Goal: Information Seeking & Learning: Find specific fact

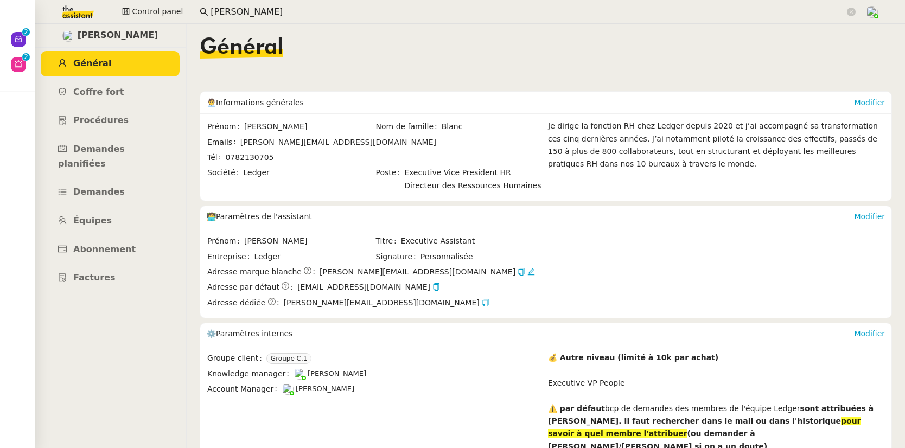
click at [270, 11] on input "[PERSON_NAME]" at bounding box center [528, 12] width 634 height 15
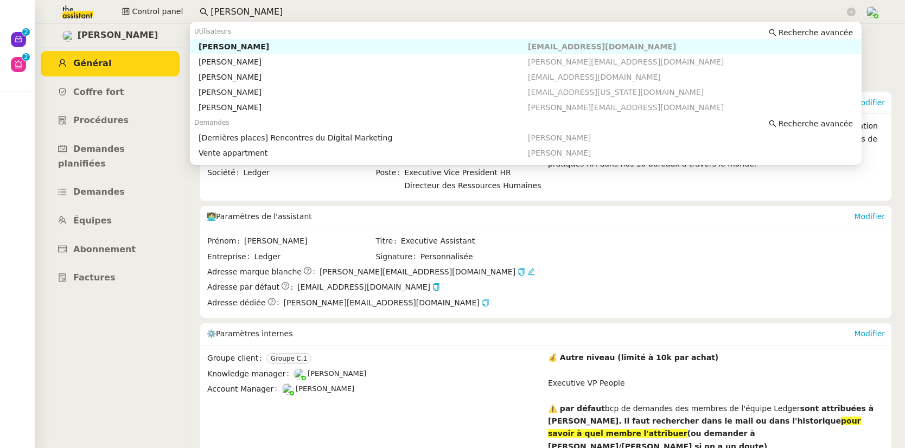
click at [270, 11] on input "[PERSON_NAME]" at bounding box center [528, 12] width 634 height 15
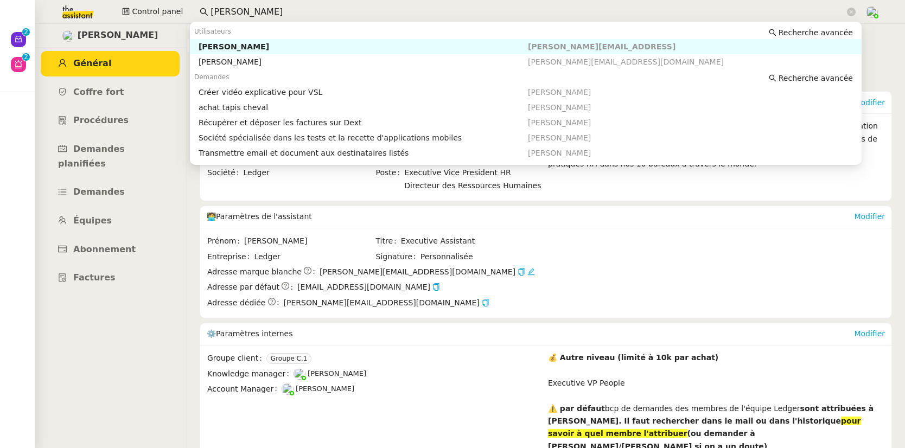
click at [269, 46] on div "[PERSON_NAME]" at bounding box center [363, 47] width 329 height 10
type input "[PERSON_NAME]"
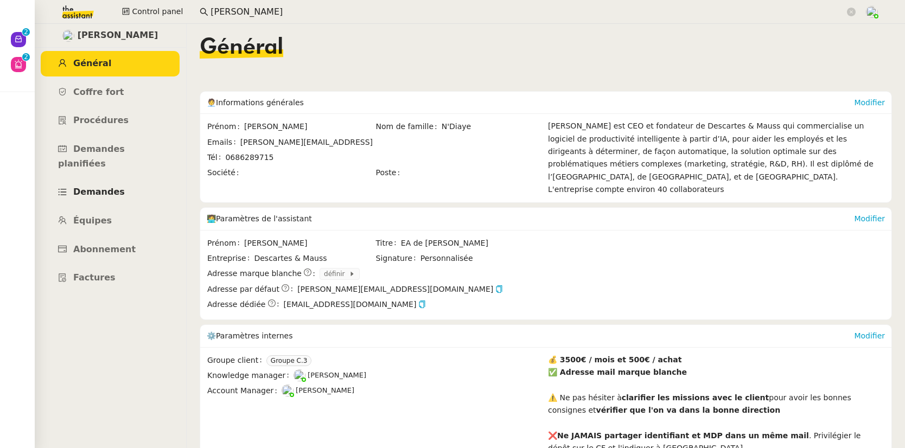
click at [91, 187] on link "Demandes" at bounding box center [110, 192] width 139 height 25
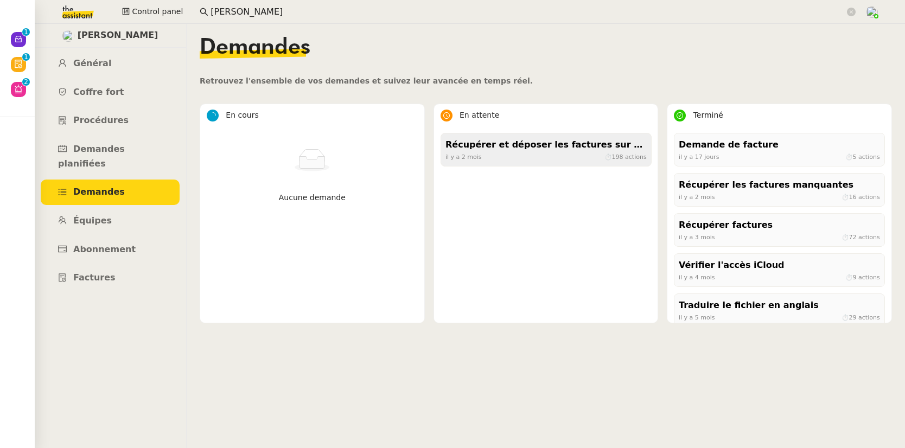
click at [491, 152] on div "[DATE] ⏱ 198 actions" at bounding box center [545, 157] width 201 height 10
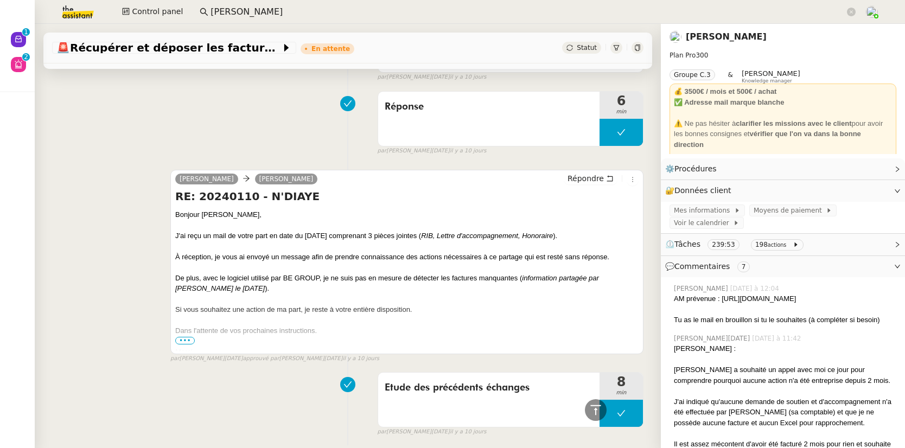
scroll to position [2003, 0]
click at [180, 343] on span "•••" at bounding box center [185, 340] width 20 height 8
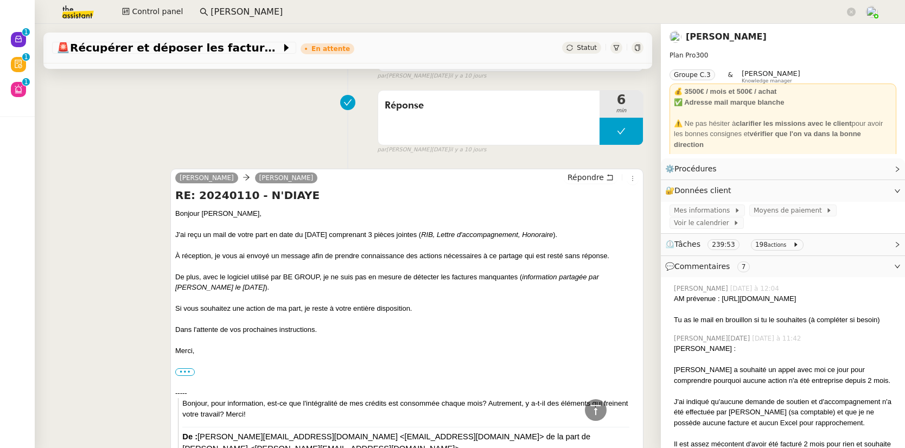
click at [696, 39] on link "[PERSON_NAME]" at bounding box center [726, 36] width 81 height 10
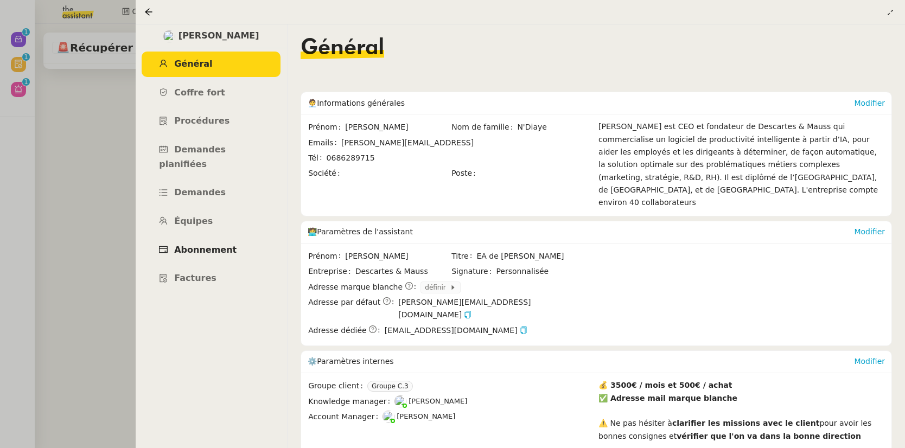
click at [208, 245] on span "Abonnement" at bounding box center [205, 250] width 62 height 10
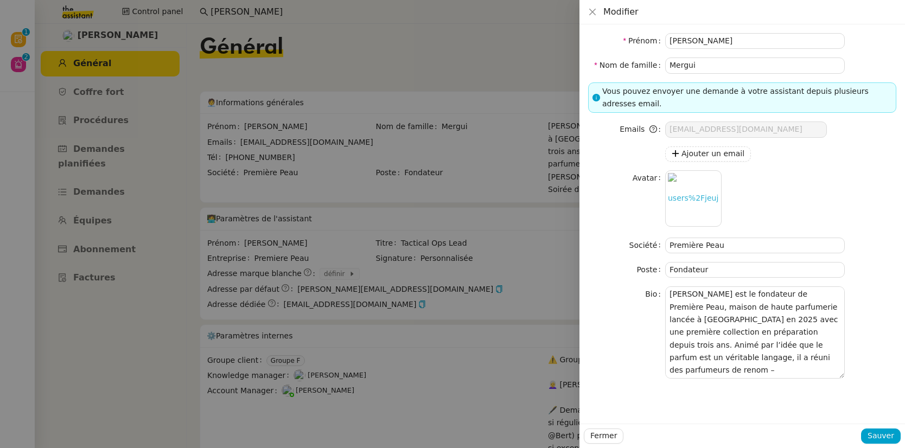
click at [600, 9] on div "Modifier" at bounding box center [742, 12] width 308 height 12
click at [592, 14] on icon "Close" at bounding box center [592, 12] width 9 height 9
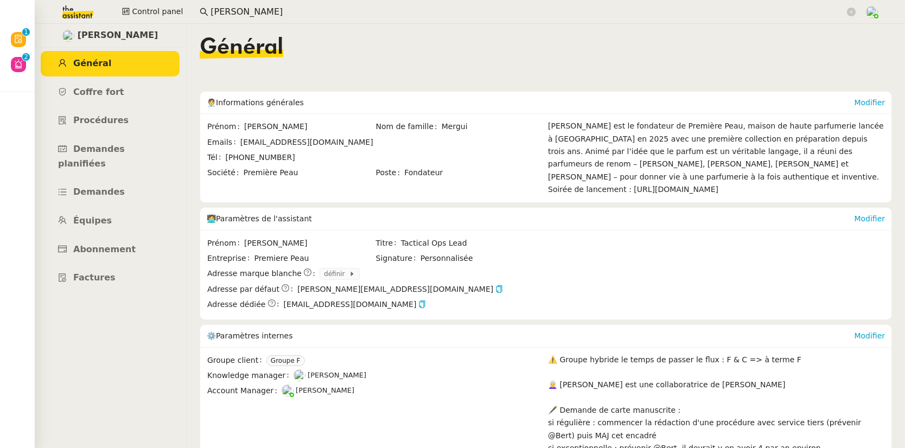
click at [289, 15] on input "[PERSON_NAME]" at bounding box center [528, 12] width 634 height 15
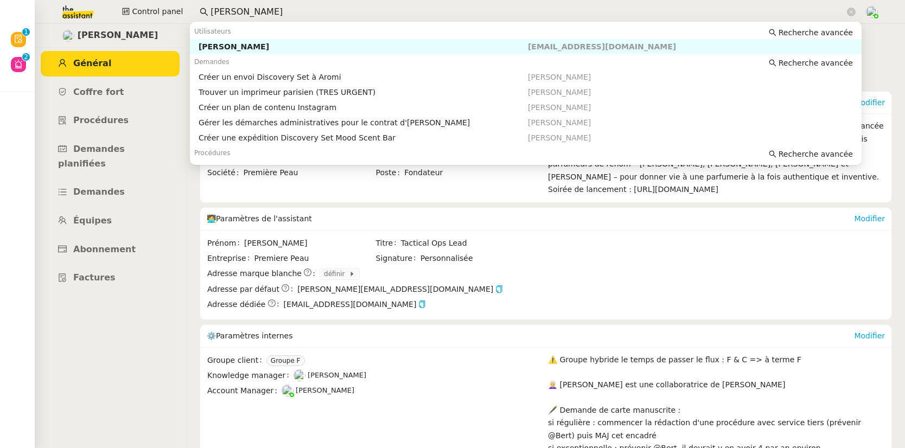
click at [289, 15] on input "[PERSON_NAME]" at bounding box center [528, 12] width 634 height 15
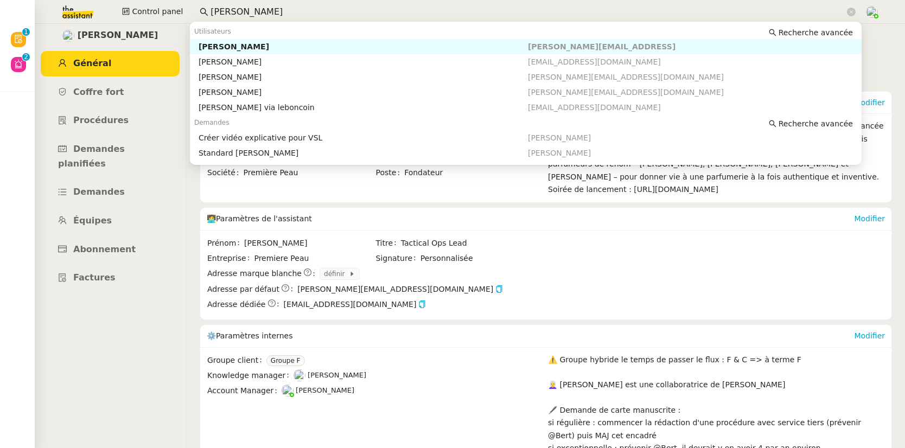
click at [286, 40] on nz-auto-option "[PERSON_NAME] [PERSON_NAME][EMAIL_ADDRESS]" at bounding box center [526, 46] width 672 height 15
type input "[PERSON_NAME]"
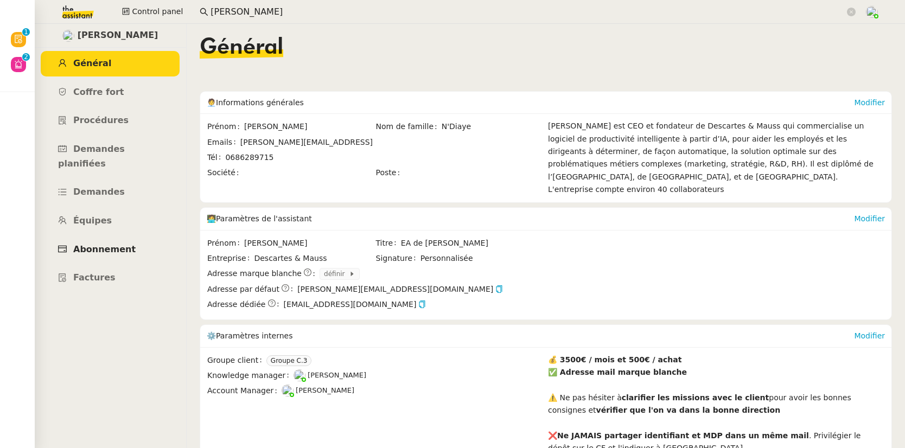
click at [113, 242] on link "Abonnement" at bounding box center [110, 249] width 139 height 25
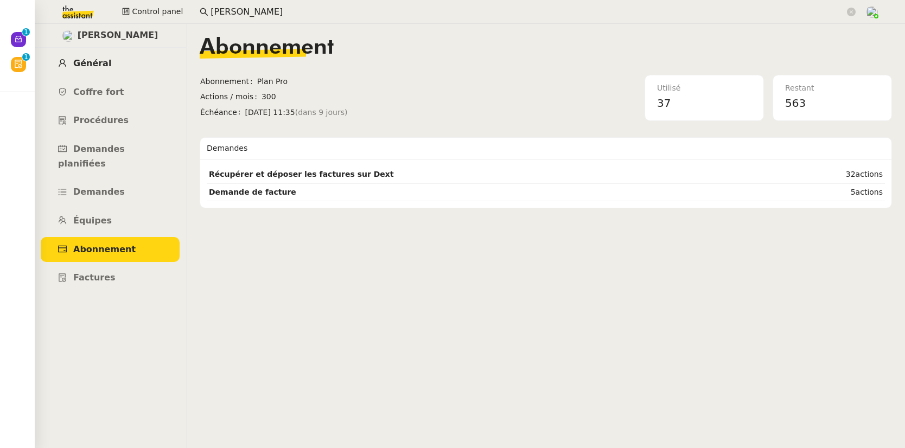
click at [93, 61] on span "Général" at bounding box center [92, 63] width 38 height 10
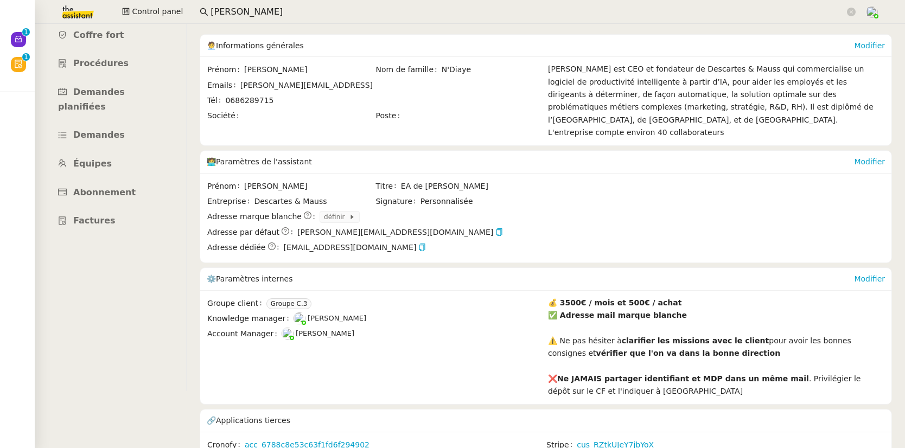
scroll to position [63, 0]
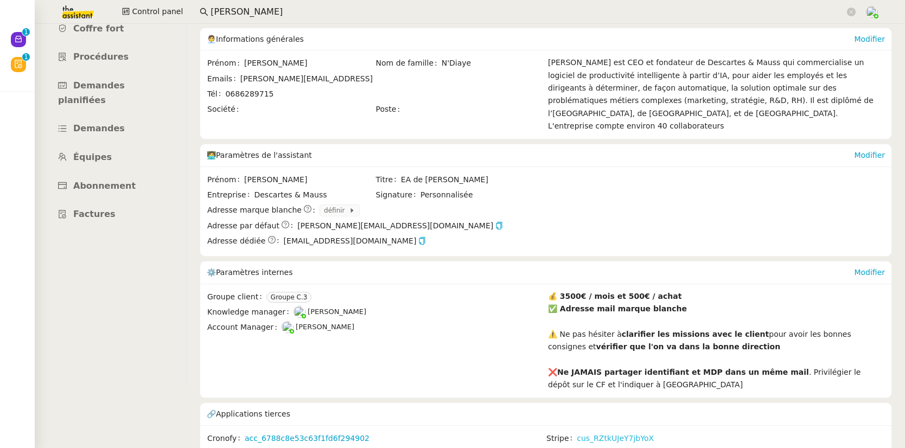
click at [577, 432] on link "cus_RZtkUJeY7jbYoX" at bounding box center [615, 438] width 77 height 12
click at [598, 432] on link "cus_RZtkUJeY7jbYoX" at bounding box center [615, 438] width 77 height 12
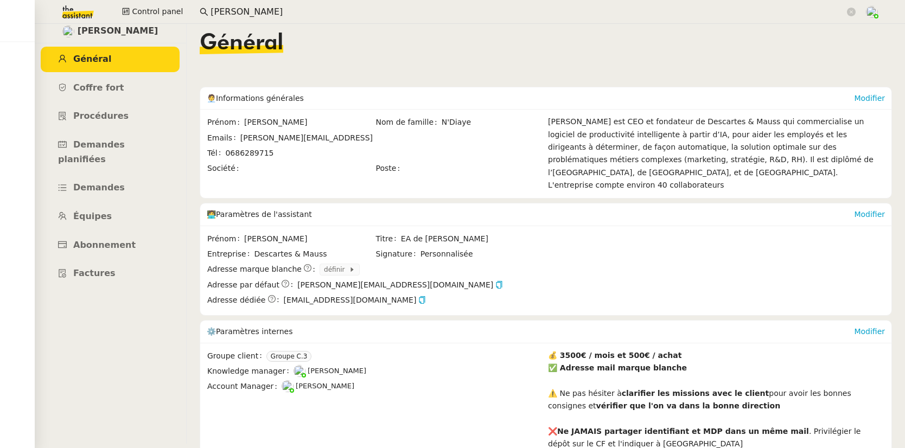
scroll to position [0, 0]
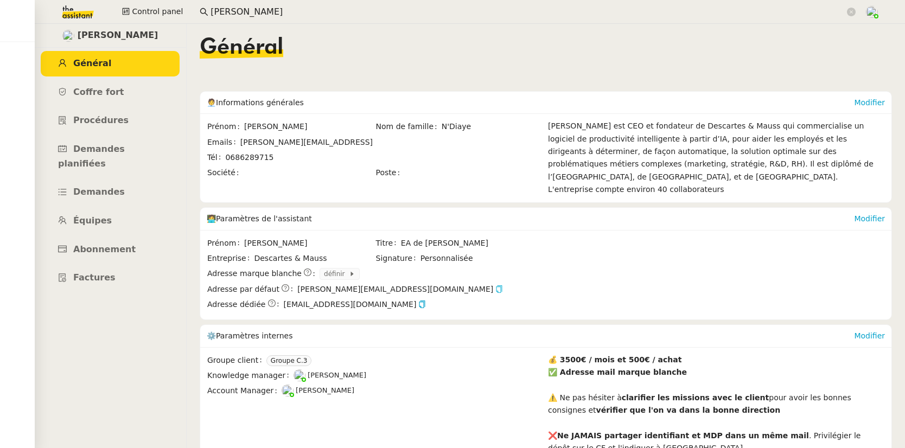
click at [495, 285] on icon "button" at bounding box center [499, 289] width 8 height 8
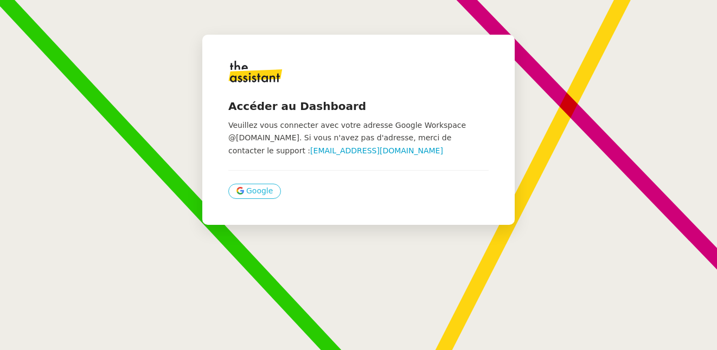
click at [256, 188] on span "Google" at bounding box center [259, 191] width 27 height 12
